Goal: Book appointment/travel/reservation

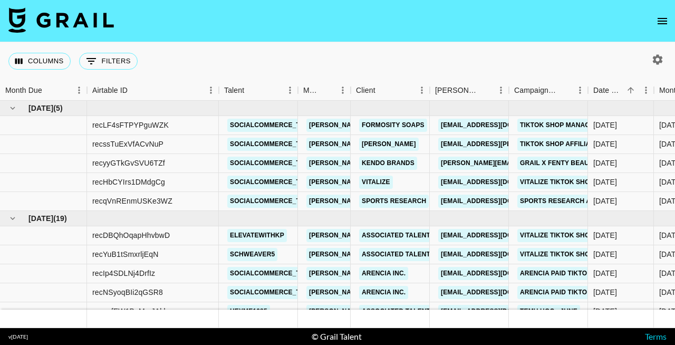
click at [656, 27] on button "open drawer" at bounding box center [662, 21] width 21 height 21
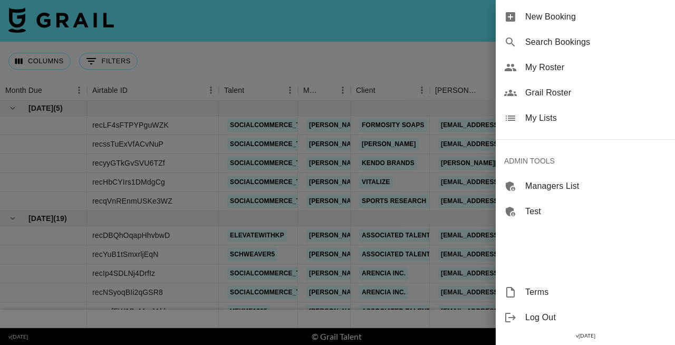
click at [574, 22] on span "New Booking" at bounding box center [595, 17] width 141 height 13
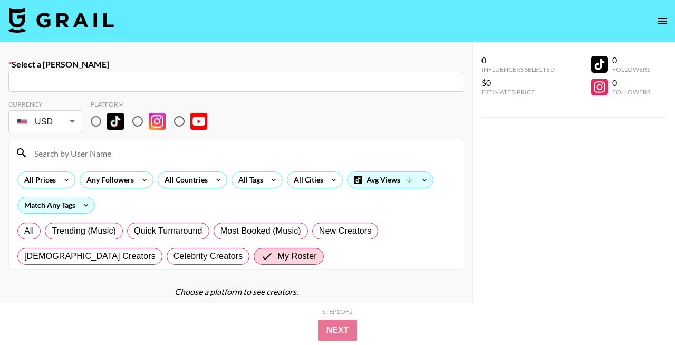
click at [97, 122] on input "radio" at bounding box center [96, 121] width 22 height 22
radio input "true"
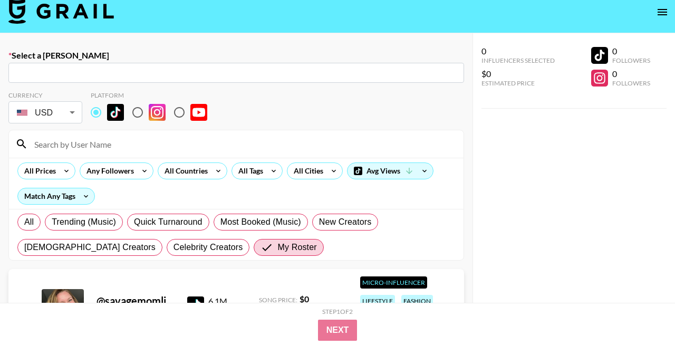
scroll to position [42, 0]
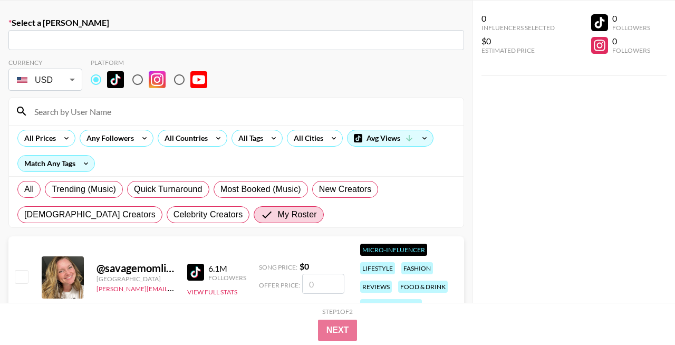
click at [113, 109] on input at bounding box center [242, 111] width 429 height 17
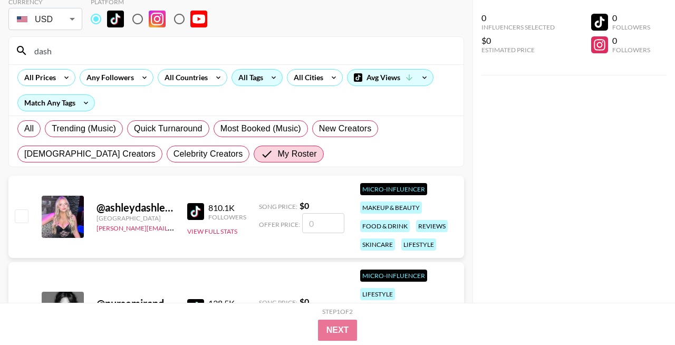
scroll to position [95, 0]
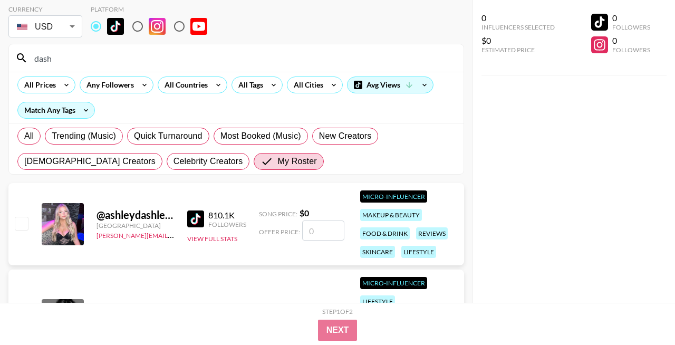
click at [243, 68] on div "dash" at bounding box center [236, 57] width 454 height 27
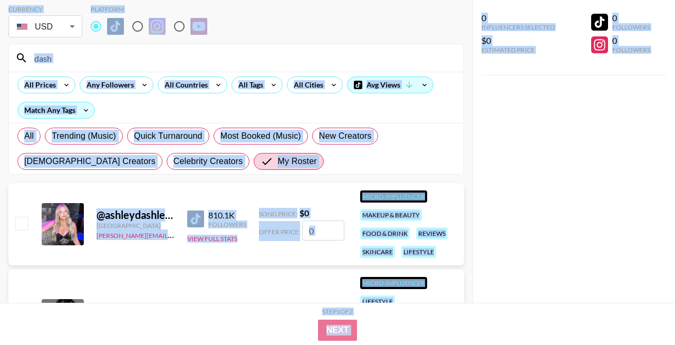
click at [241, 59] on input "dash" at bounding box center [242, 58] width 429 height 17
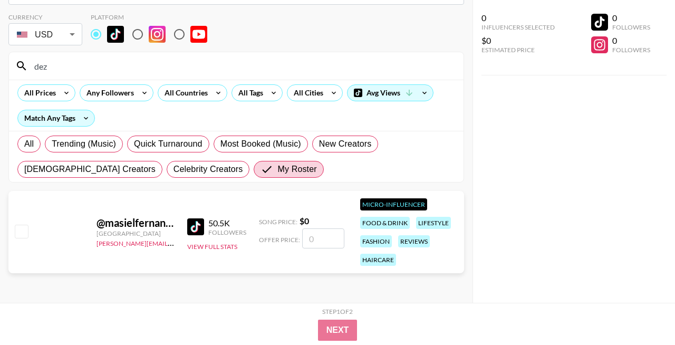
scroll to position [87, 0]
click at [262, 71] on input "dez" at bounding box center [242, 65] width 429 height 17
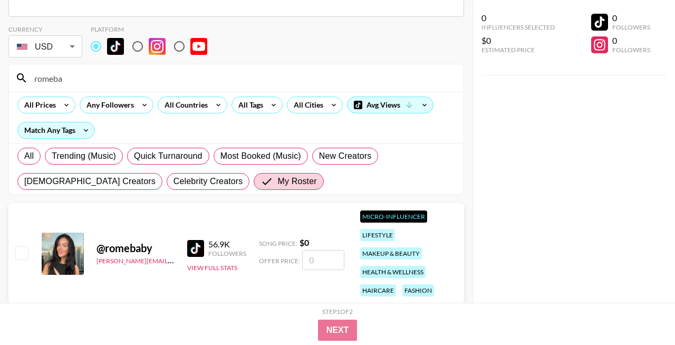
scroll to position [78, 0]
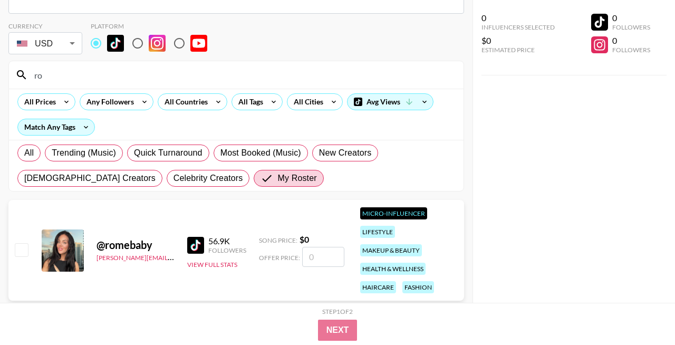
type input "r"
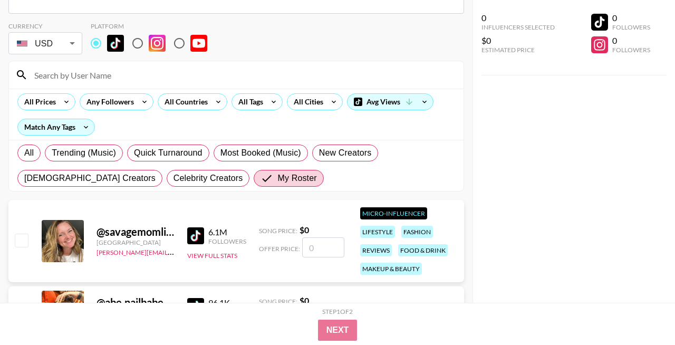
type input "o"
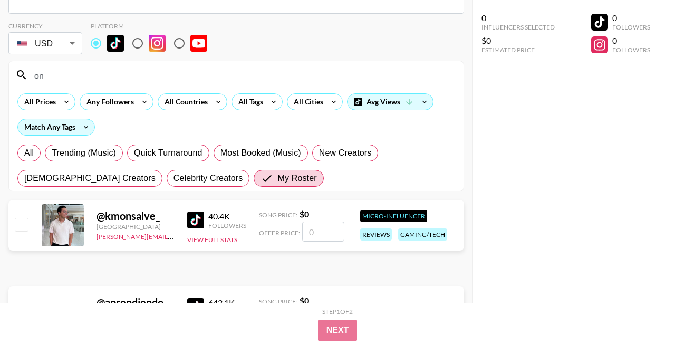
type input "o"
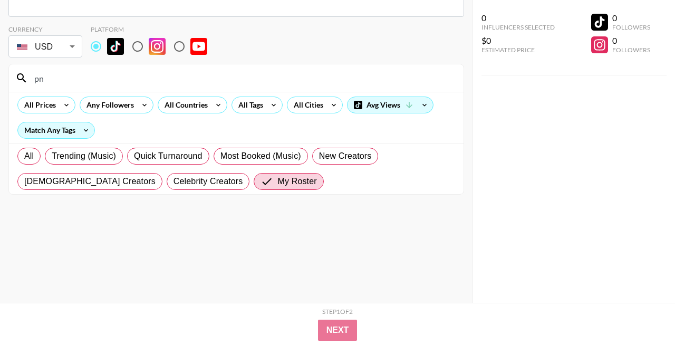
scroll to position [75, 0]
click at [240, 79] on input "pnw" at bounding box center [242, 78] width 429 height 17
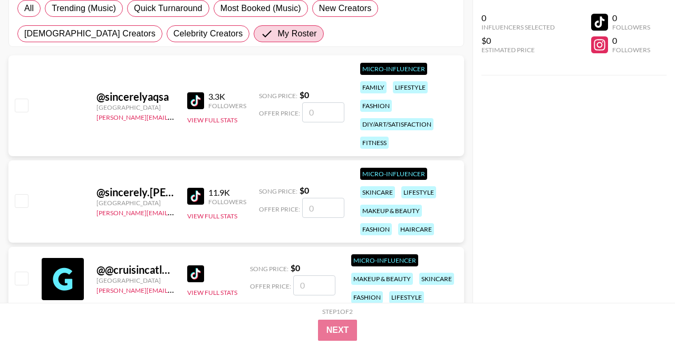
scroll to position [260, 0]
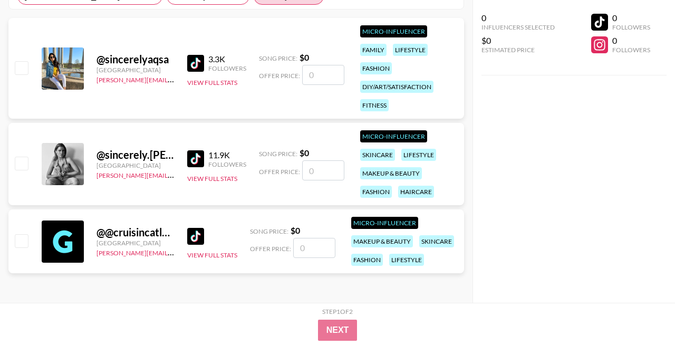
type input "sinc"
